Goal: Use online tool/utility: Utilize a website feature to perform a specific function

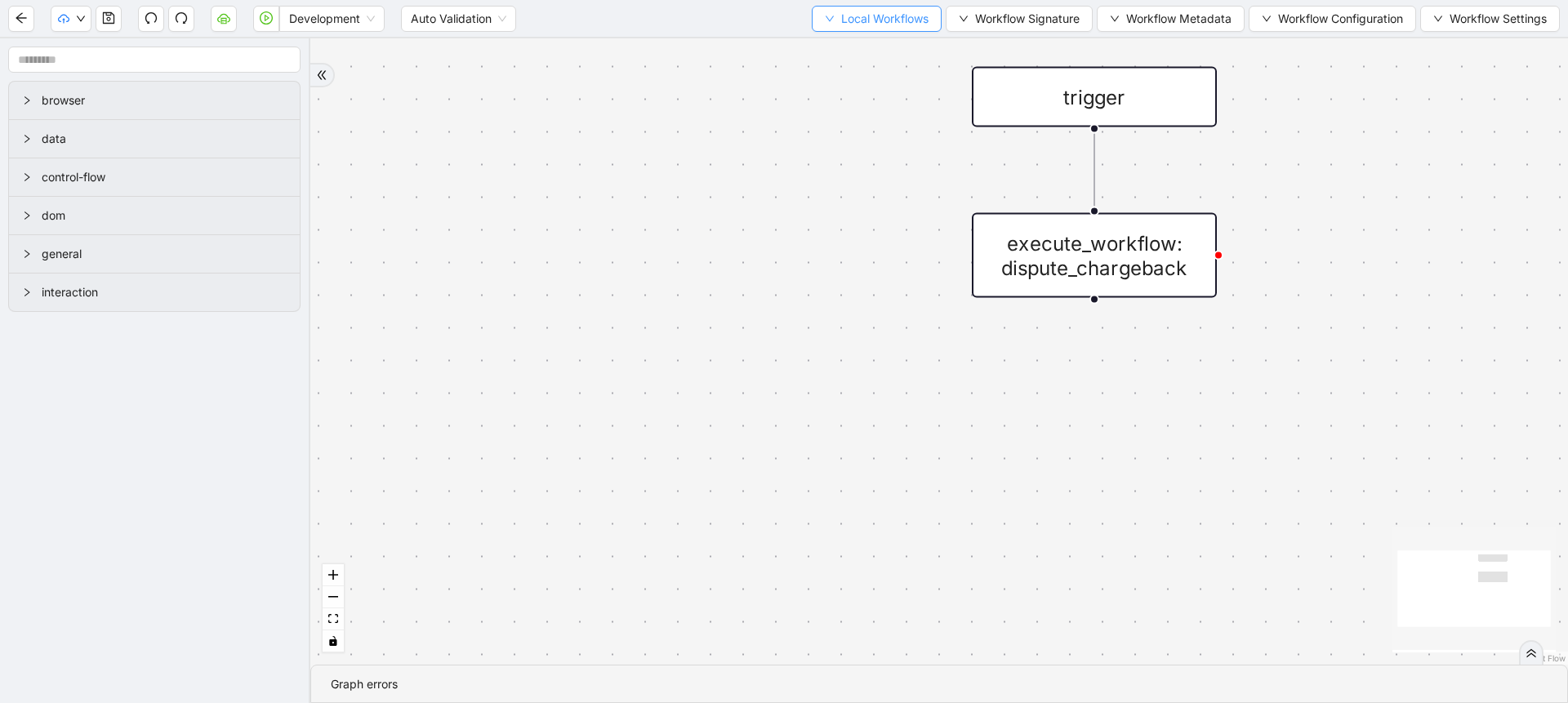
click at [825, 21] on icon "down" at bounding box center [830, 19] width 10 height 10
click at [832, 42] on span "Select" at bounding box center [869, 50] width 106 height 18
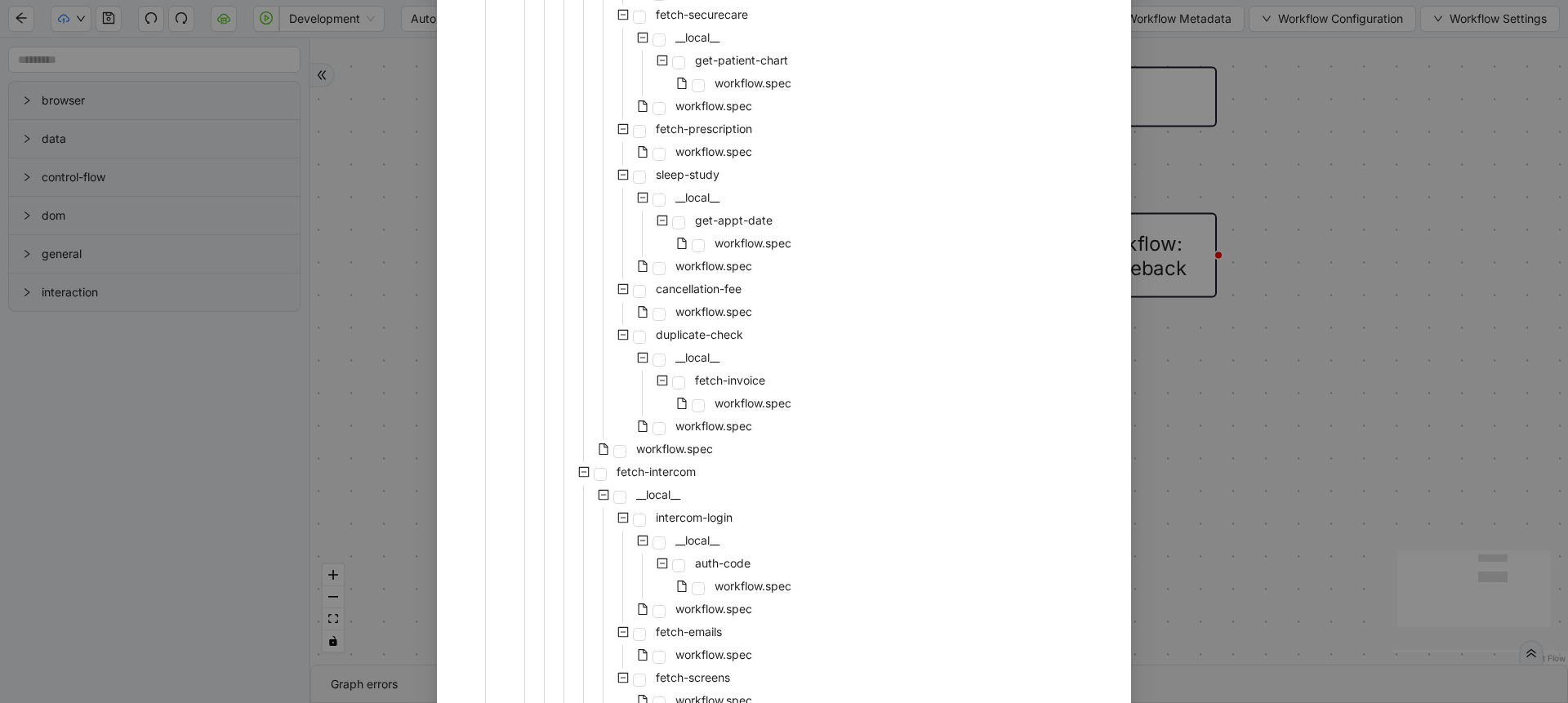
scroll to position [811, 0]
click at [652, 445] on span "workflow.spec" at bounding box center [674, 442] width 77 height 14
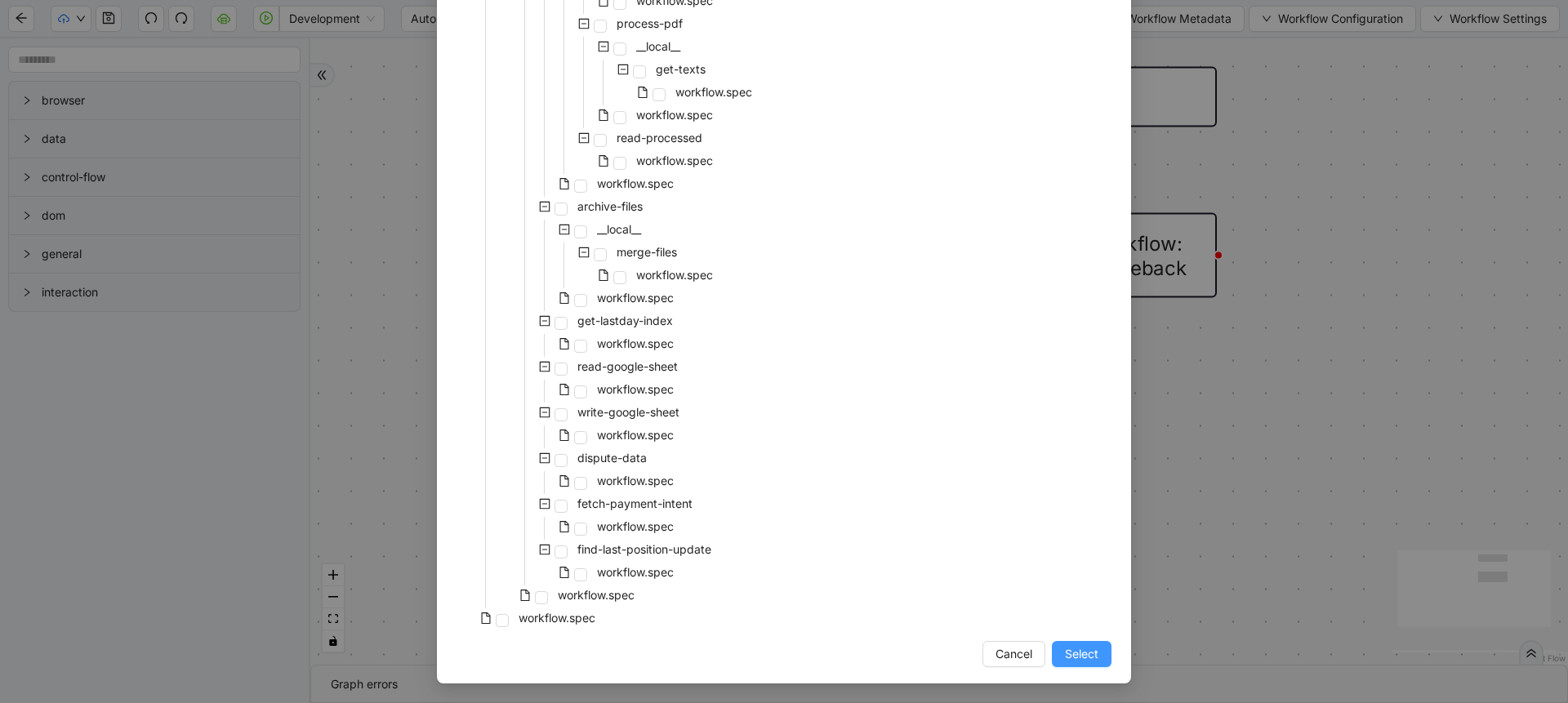
click at [1064, 660] on span "Select" at bounding box center [1080, 654] width 33 height 18
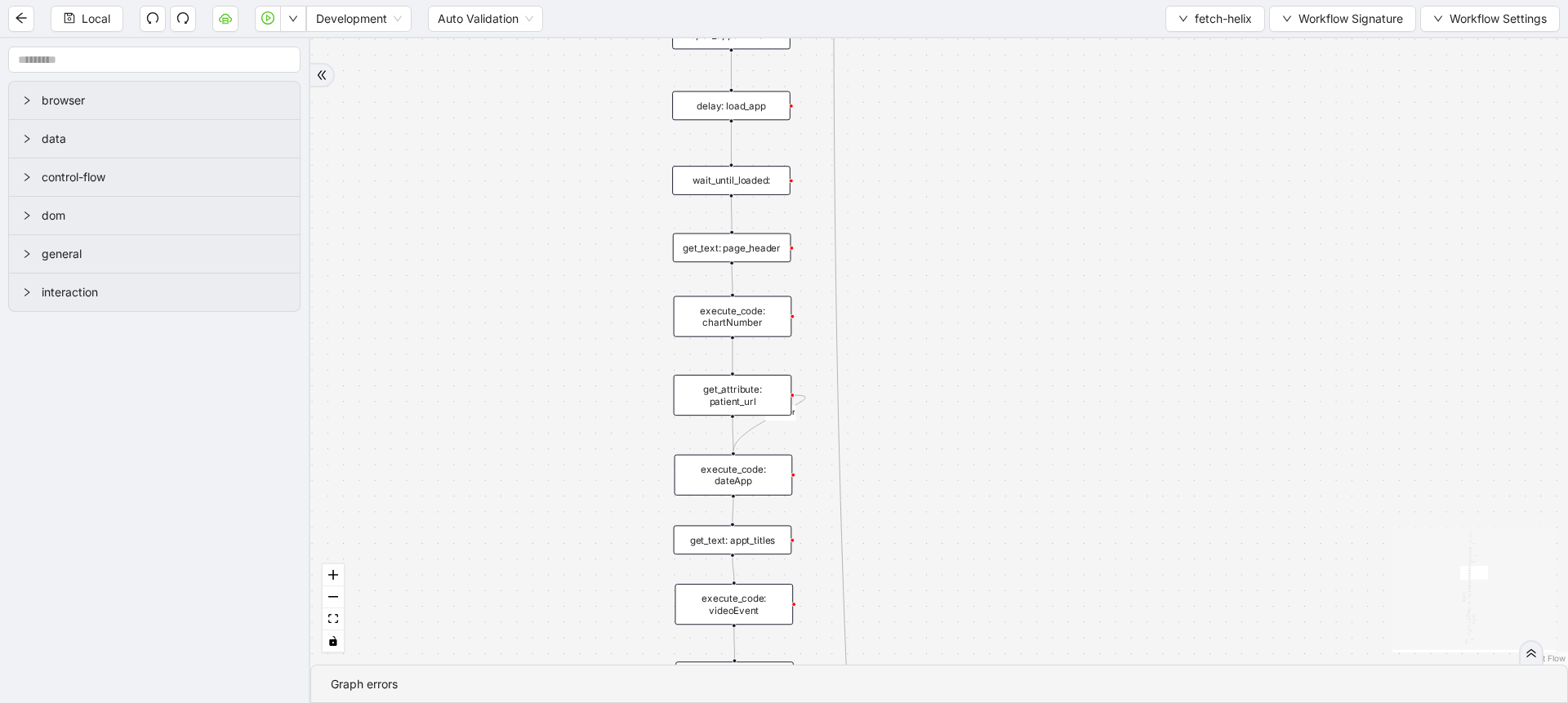
drag, startPoint x: 662, startPoint y: 331, endPoint x: 525, endPoint y: 592, distance: 294.8
click at [525, 592] on div "success fallback no_invoice fallback success has_apptID clinical_note_present f…" at bounding box center [939, 351] width 1257 height 626
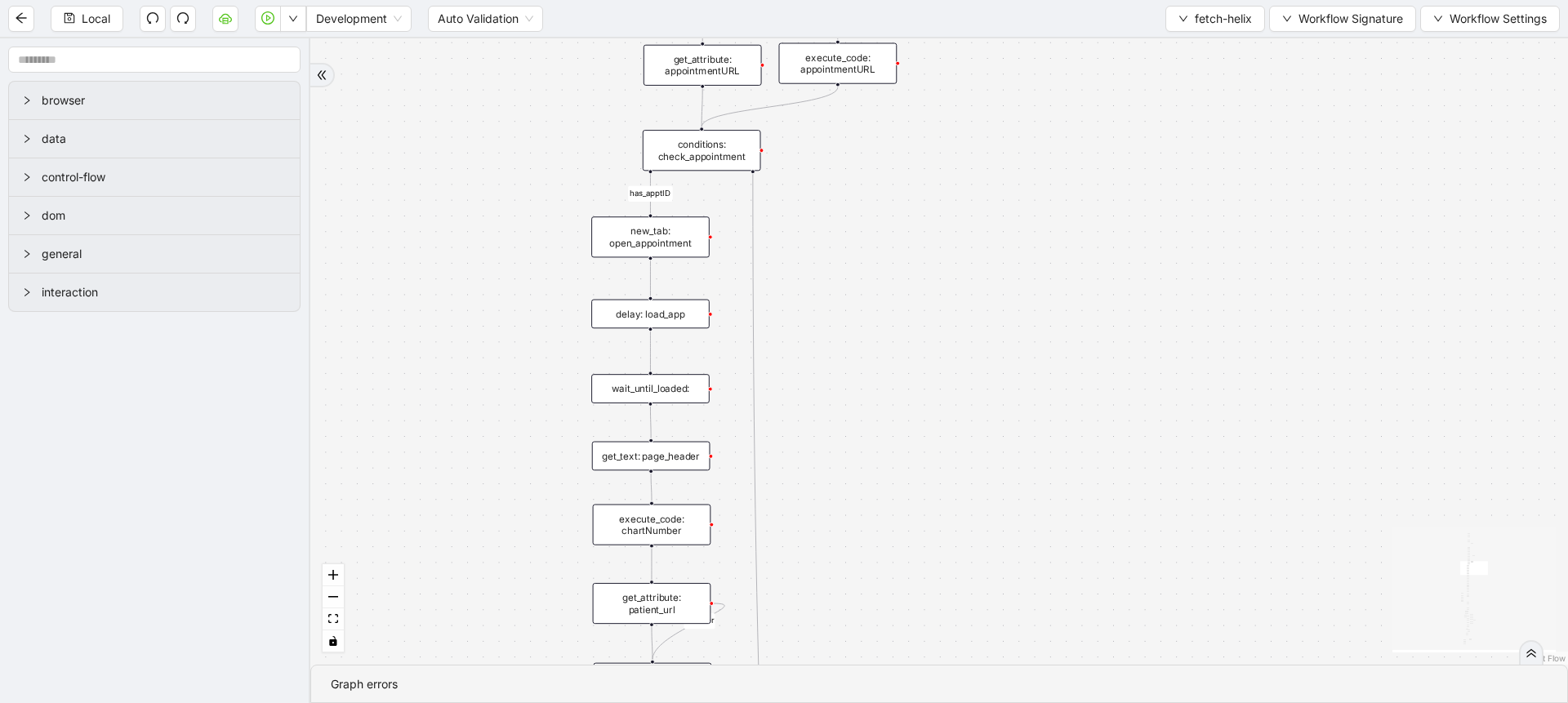
drag, startPoint x: 542, startPoint y: 322, endPoint x: 434, endPoint y: 283, distance: 114.8
click at [434, 283] on div "success fallback no_invoice fallback success has_apptID clinical_note_present f…" at bounding box center [939, 351] width 1257 height 626
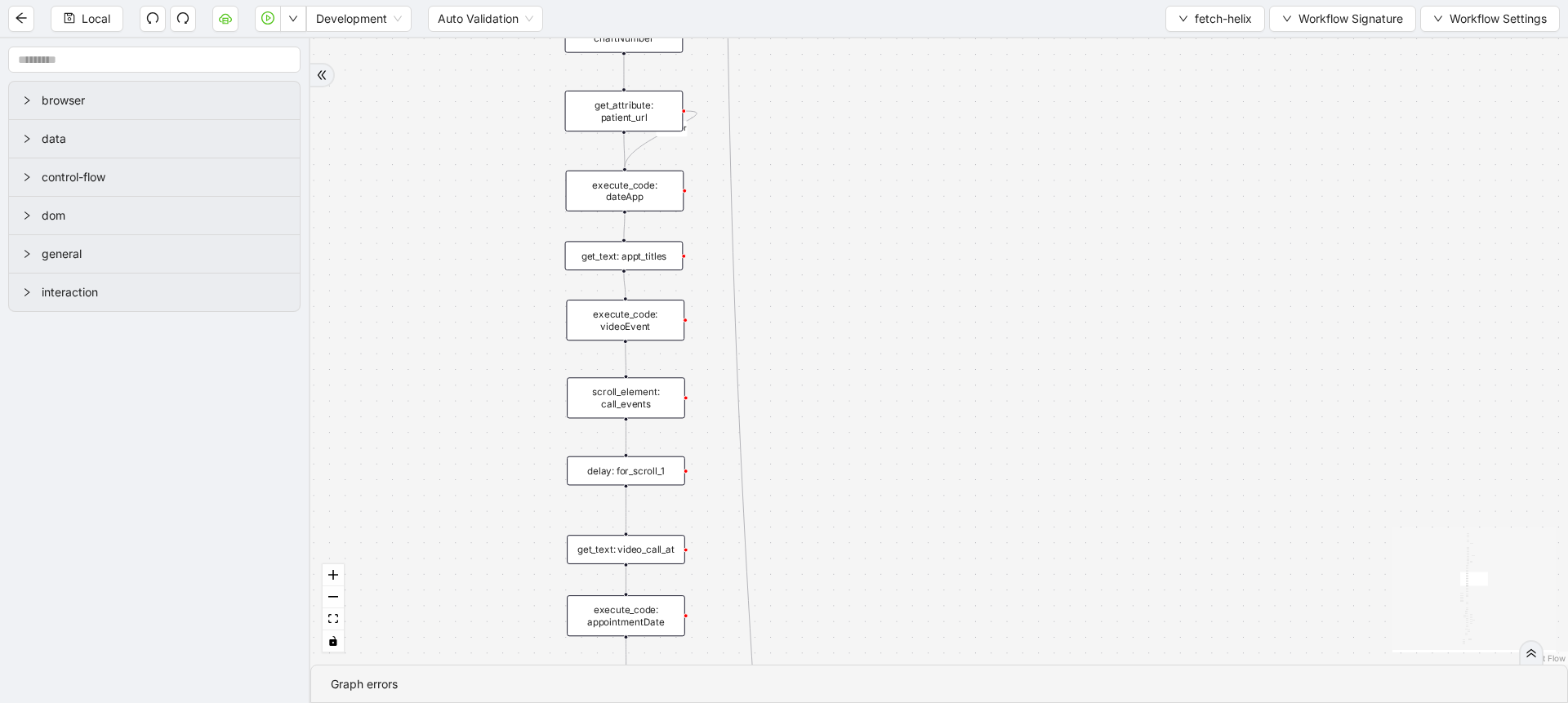
drag, startPoint x: 411, startPoint y: 528, endPoint x: 409, endPoint y: 200, distance: 328.0
click at [409, 200] on div "success fallback no_invoice fallback success has_apptID clinical_note_present f…" at bounding box center [939, 351] width 1257 height 626
drag, startPoint x: 420, startPoint y: 508, endPoint x: 425, endPoint y: 291, distance: 217.1
click at [425, 291] on div "success fallback no_invoice fallback success has_apptID clinical_note_present f…" at bounding box center [939, 351] width 1257 height 626
click at [632, 381] on div "execute_code: videoScroll1Index" at bounding box center [629, 387] width 119 height 41
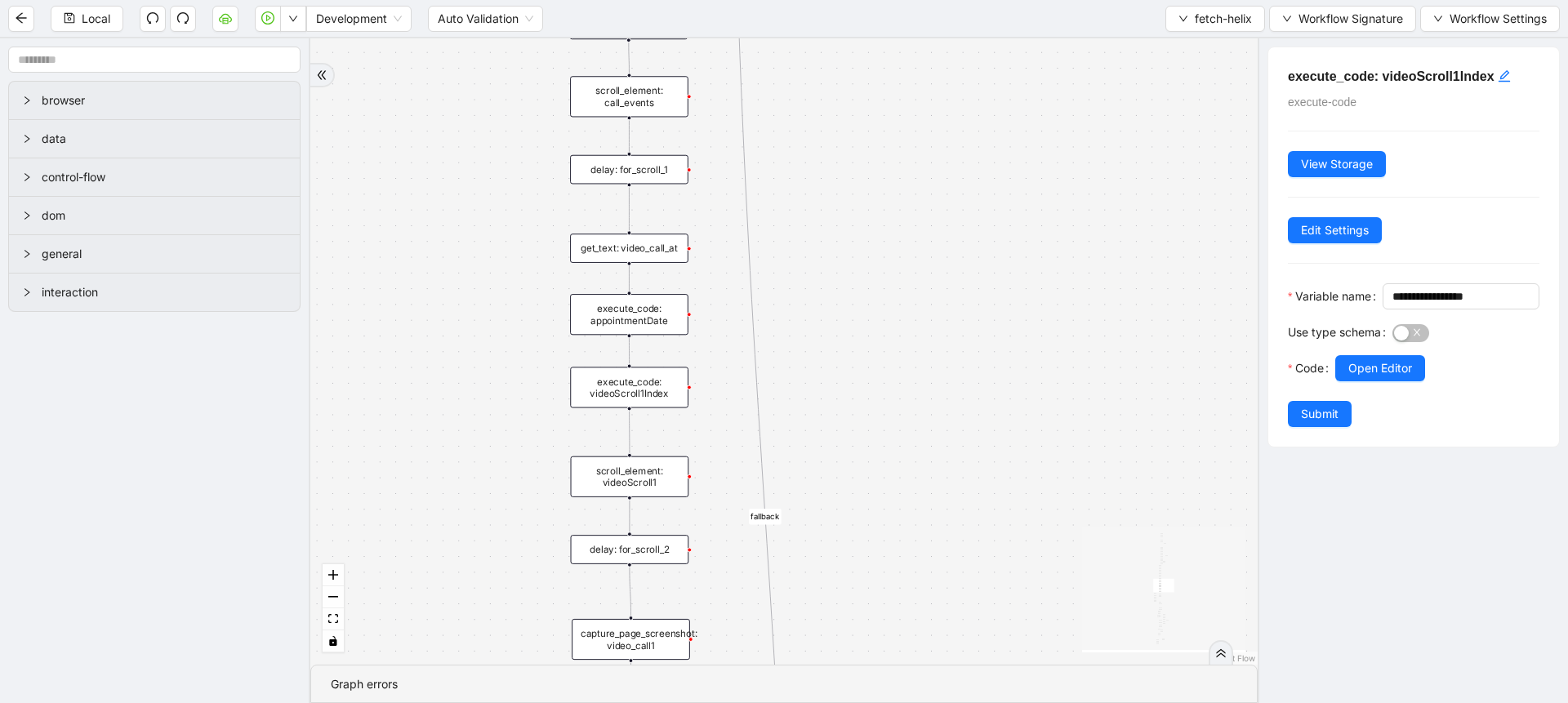
click at [629, 479] on div "scroll_element: videoScroll1" at bounding box center [630, 476] width 119 height 41
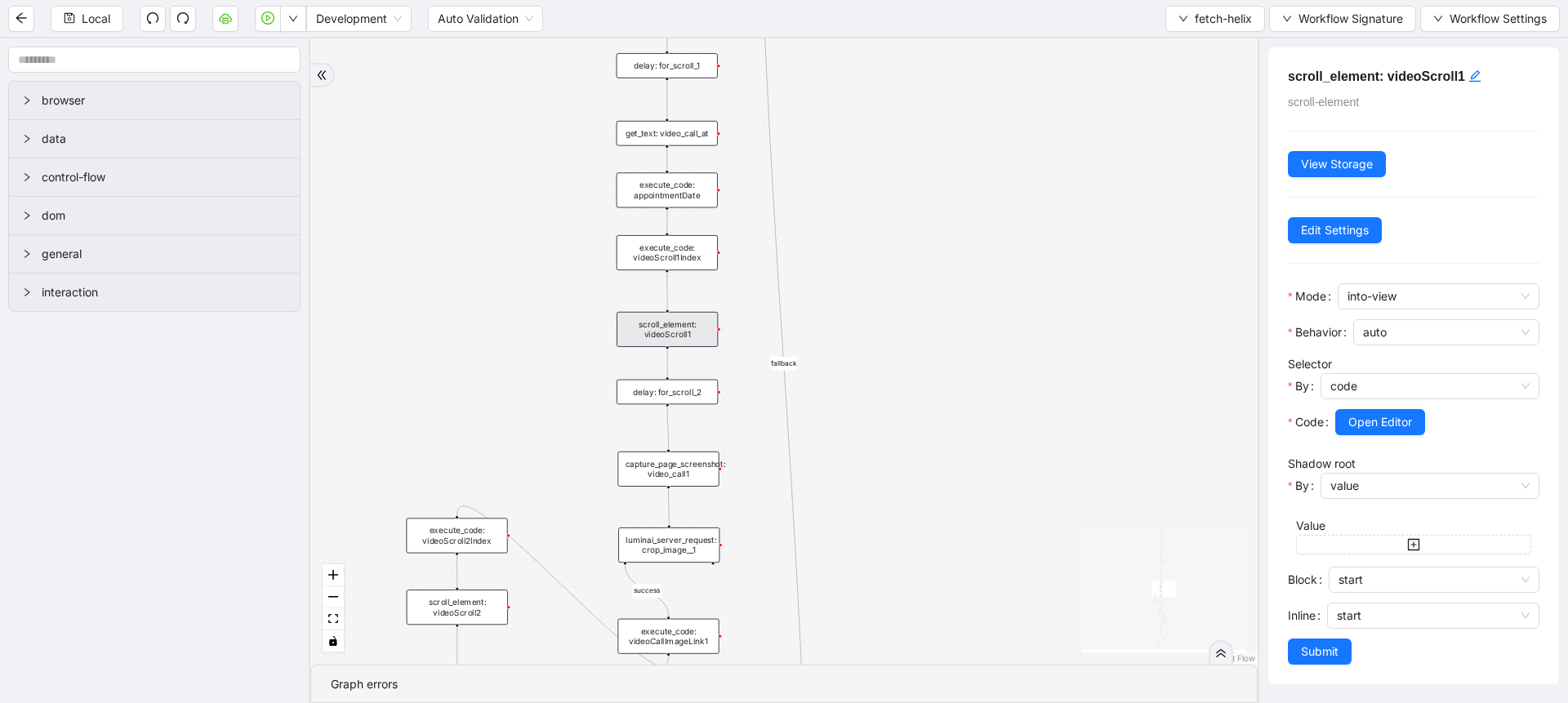
drag, startPoint x: 899, startPoint y: 391, endPoint x: 878, endPoint y: 206, distance: 186.2
click at [878, 206] on div "success fallback no_invoice fallback success has_apptID clinical_note_present f…" at bounding box center [784, 351] width 947 height 626
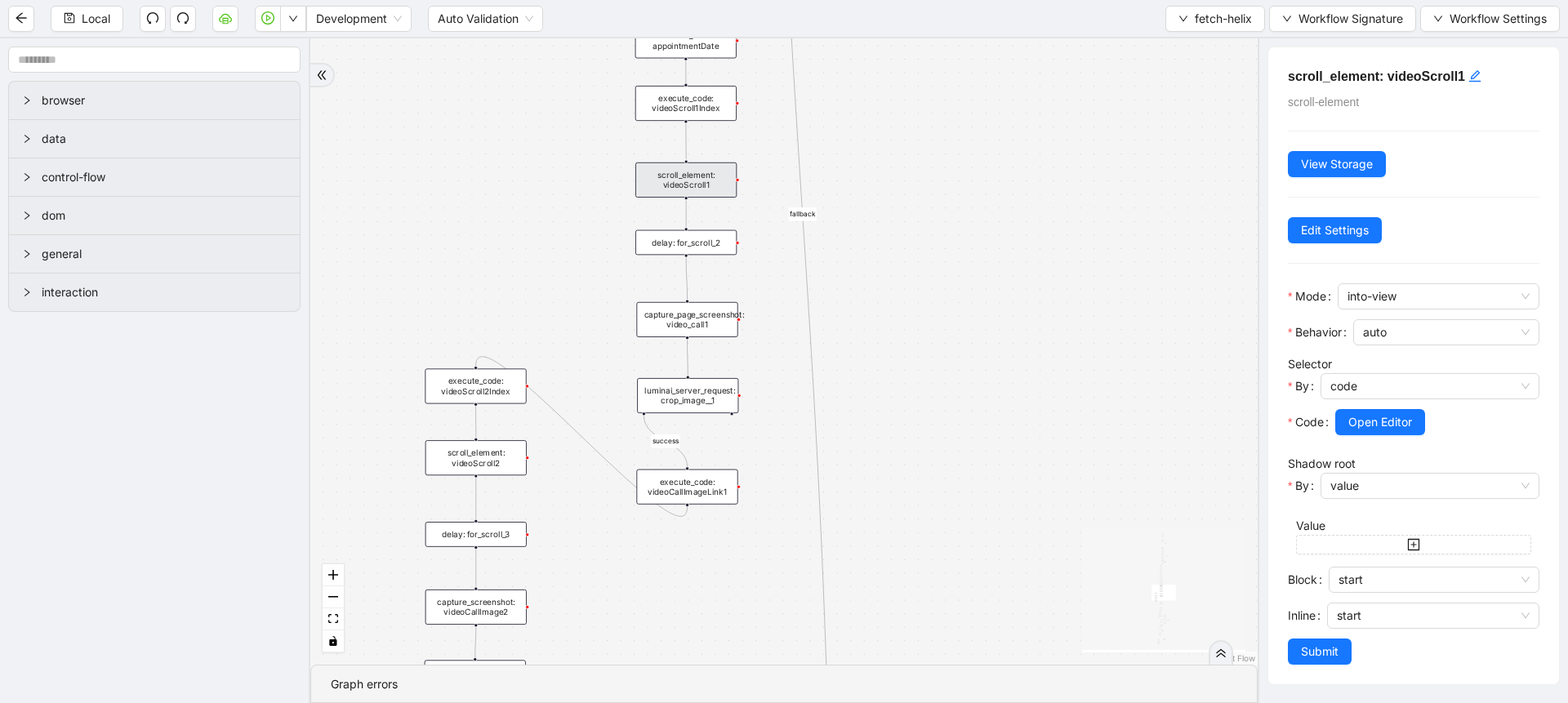
drag, startPoint x: 875, startPoint y: 589, endPoint x: 950, endPoint y: 373, distance: 228.7
click at [950, 373] on div "success fallback no_invoice fallback success has_apptID clinical_note_present f…" at bounding box center [784, 351] width 947 height 626
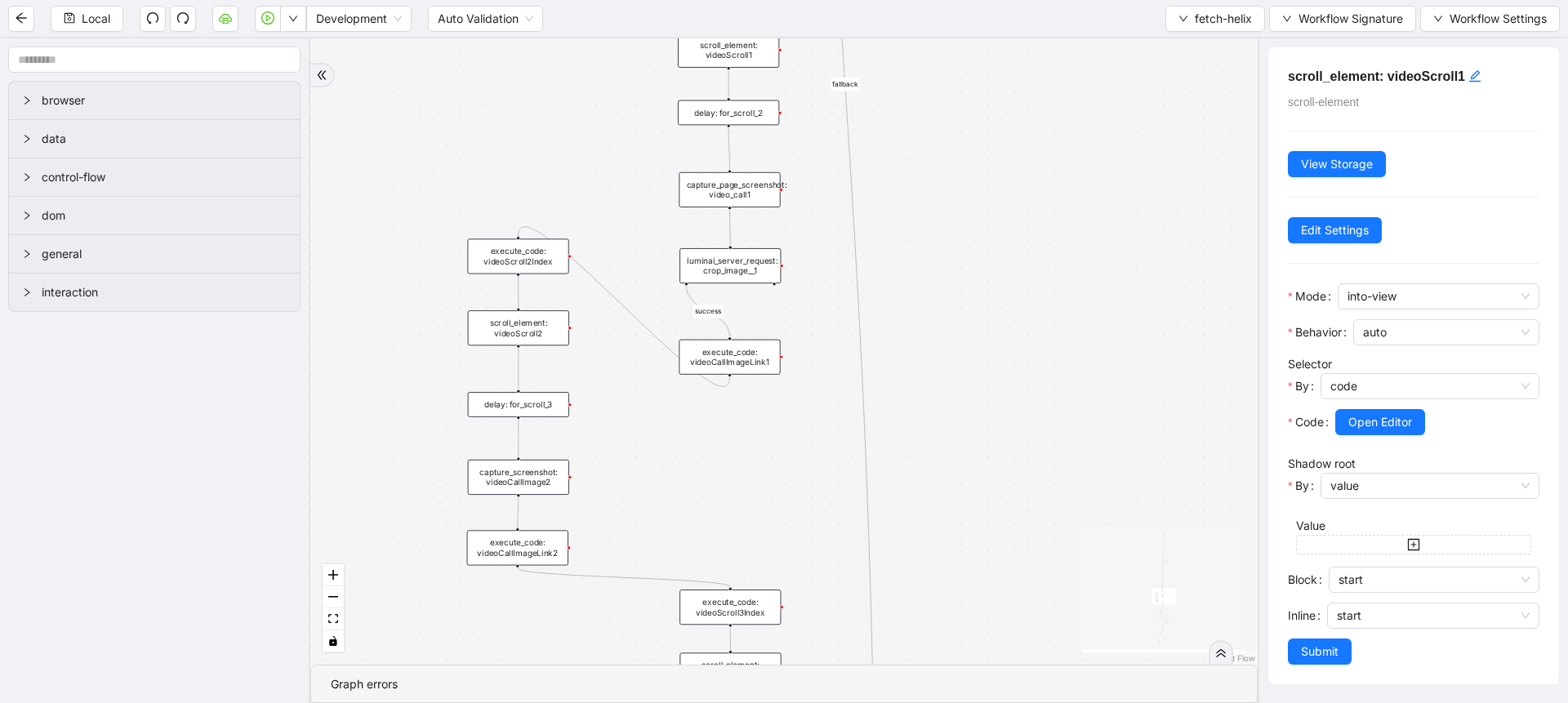
click at [542, 333] on div "scroll_element: videoScroll2" at bounding box center [518, 328] width 102 height 35
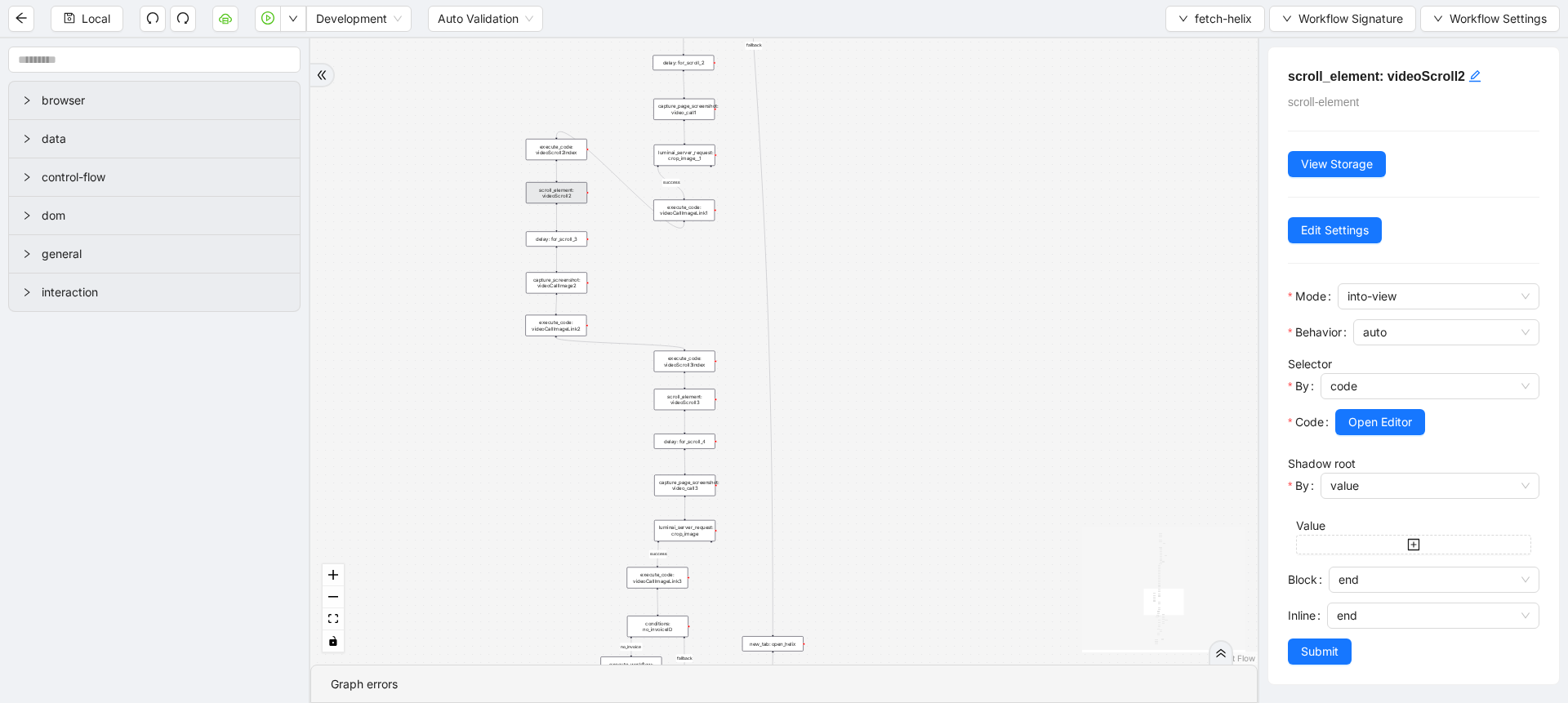
drag, startPoint x: 652, startPoint y: 491, endPoint x: 655, endPoint y: 216, distance: 275.0
click at [655, 216] on div "success fallback no_invoice fallback success has_apptID clinical_note_present f…" at bounding box center [784, 351] width 947 height 626
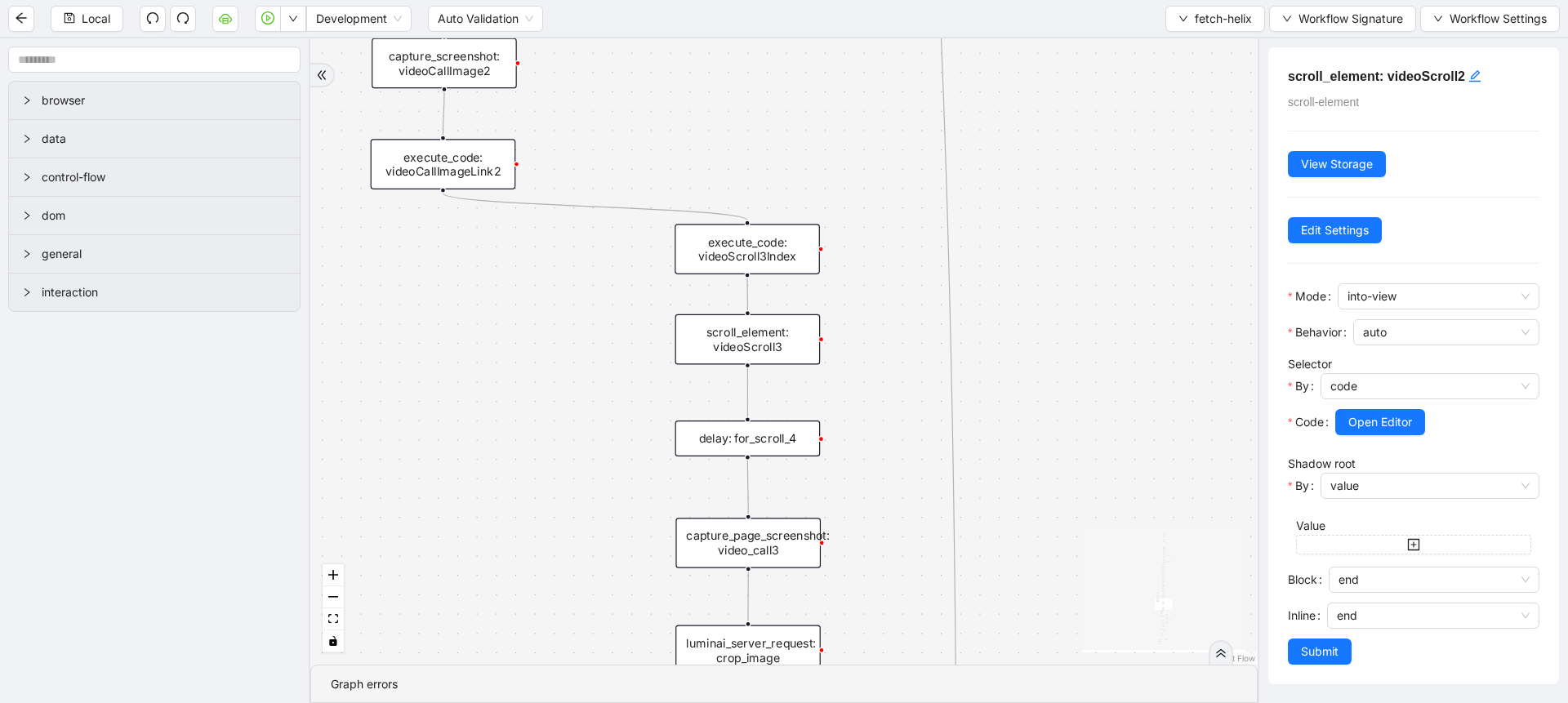
click at [751, 343] on div "scroll_element: videoScroll3" at bounding box center [748, 339] width 145 height 50
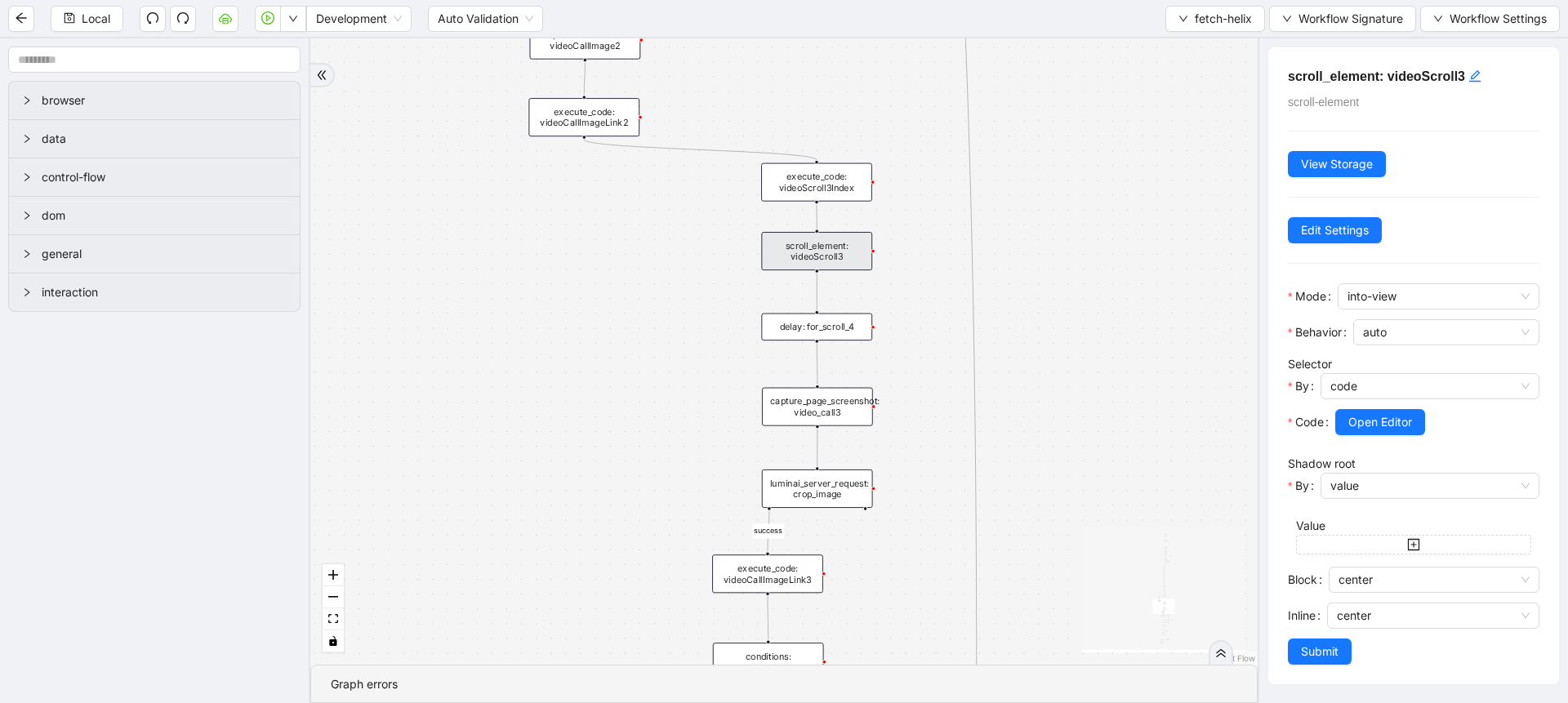
drag, startPoint x: 1042, startPoint y: 562, endPoint x: 1025, endPoint y: 348, distance: 214.7
click at [1025, 348] on div "success fallback no_invoice fallback success has_apptID clinical_note_present f…" at bounding box center [784, 351] width 947 height 626
